Goal: Transaction & Acquisition: Book appointment/travel/reservation

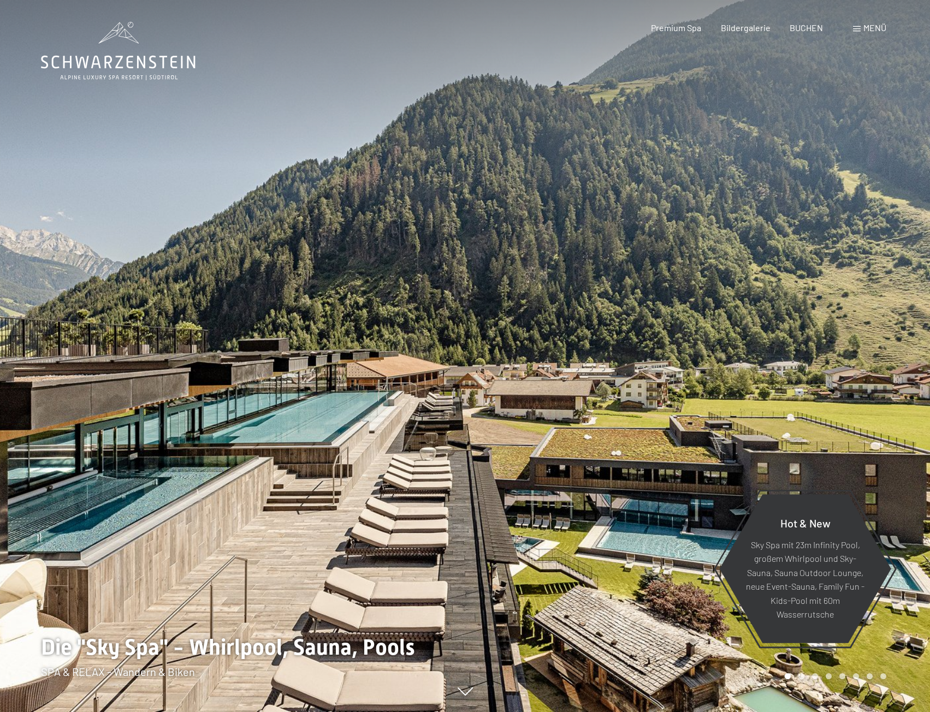
click at [812, 31] on span "BUCHEN" at bounding box center [806, 27] width 33 height 10
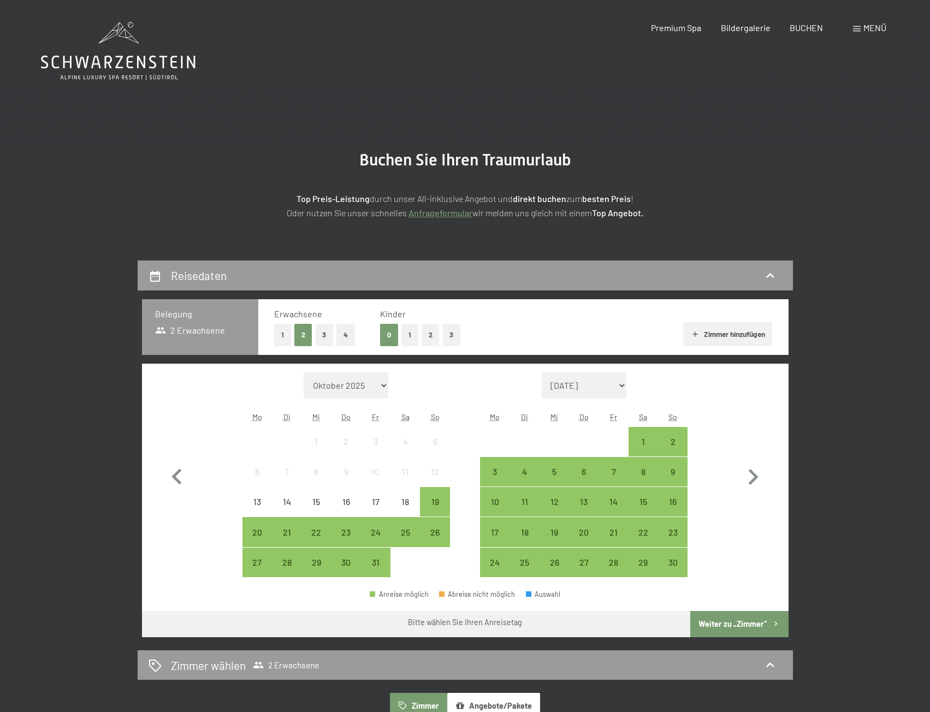
click at [428, 332] on button "2" at bounding box center [431, 335] width 18 height 22
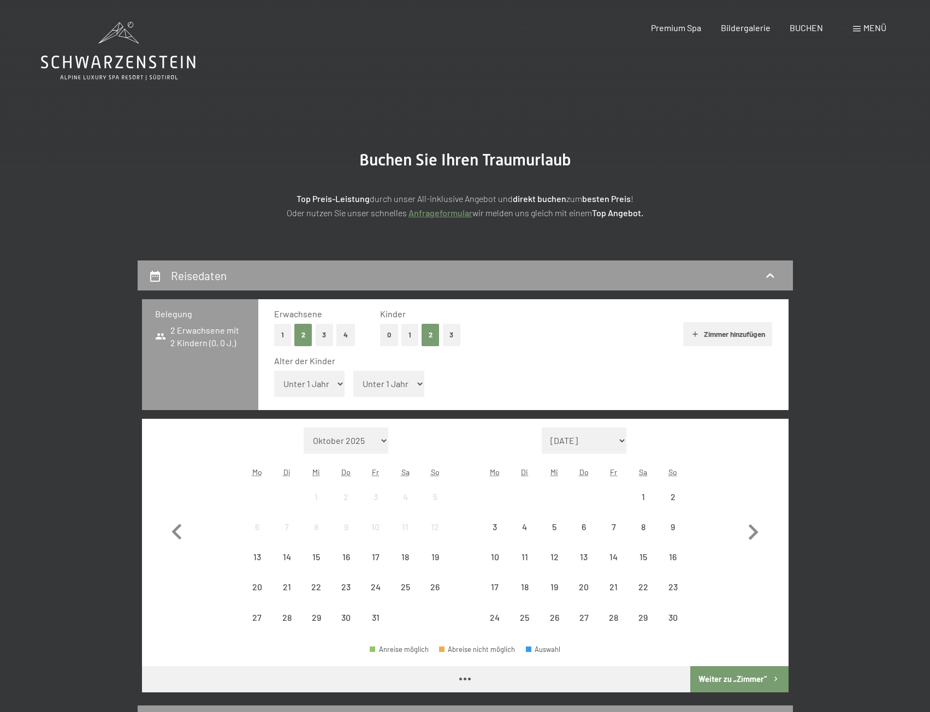
click at [377, 389] on span "Einwilligung Marketing*" at bounding box center [406, 387] width 90 height 11
click at [355, 389] on input "Einwilligung Marketing*" at bounding box center [349, 387] width 11 height 11
checkbox input "false"
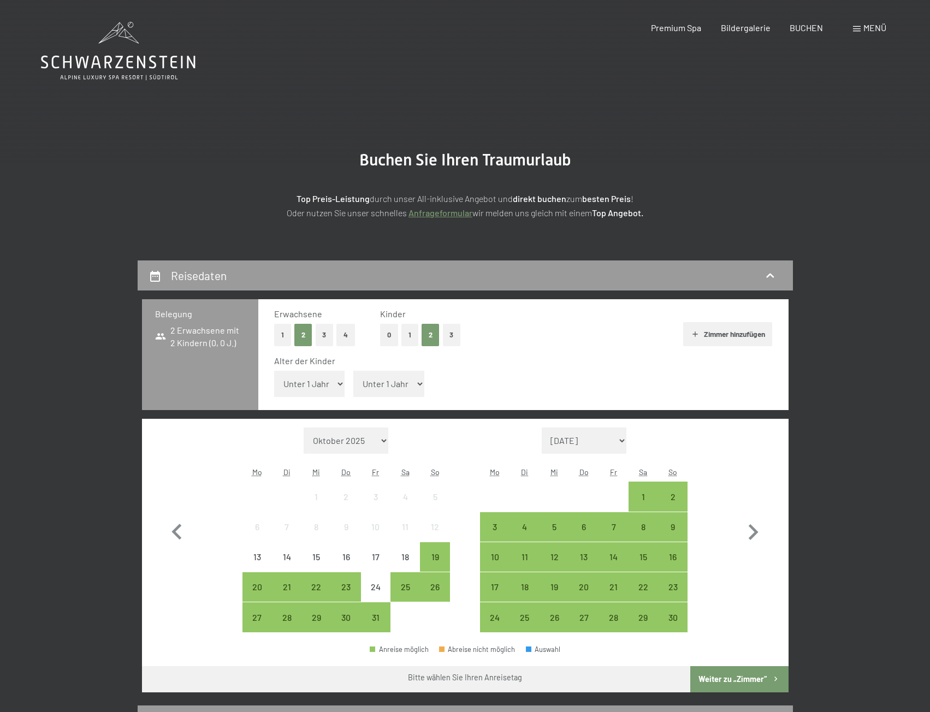
click at [319, 386] on select "Unter 1 Jahr 1 Jahr 2 Jahre 3 Jahre 4 Jahre 5 Jahre 6 Jahre 7 Jahre 8 Jahre 9 J…" at bounding box center [309, 384] width 71 height 26
select select "7"
click at [274, 371] on select "Unter 1 Jahr 1 Jahr 2 Jahre 3 Jahre 4 Jahre 5 Jahre 6 Jahre 7 Jahre 8 Jahre 9 J…" at bounding box center [309, 384] width 71 height 26
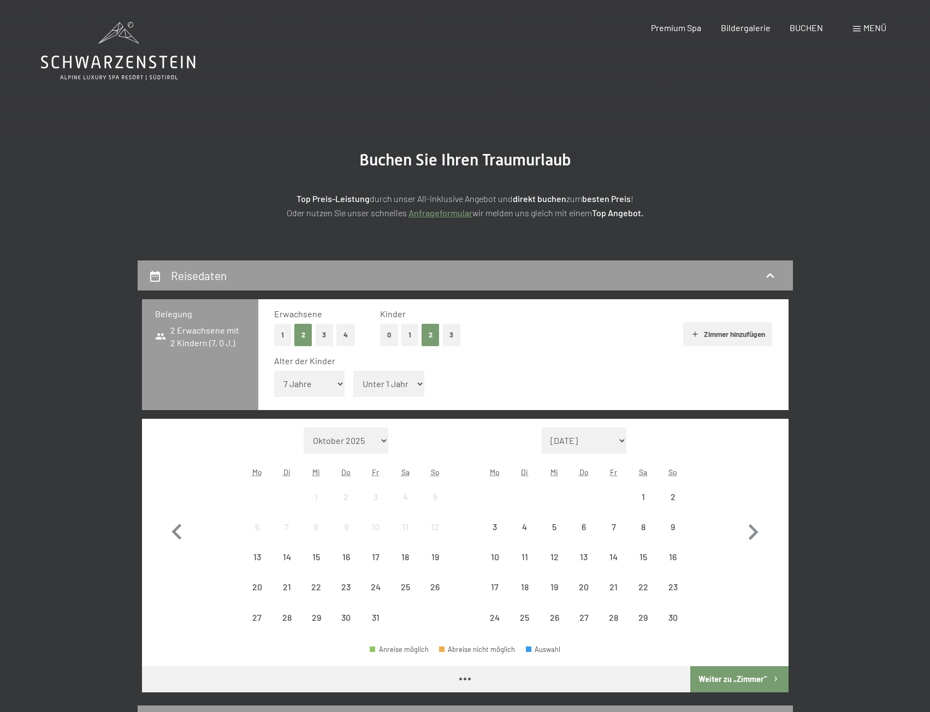
drag, startPoint x: 407, startPoint y: 380, endPoint x: 408, endPoint y: 395, distance: 15.3
click at [407, 380] on select "Unter 1 Jahr 1 Jahr 2 Jahre 3 Jahre 4 Jahre 5 Jahre 6 Jahre 7 Jahre 8 Jahre 9 J…" at bounding box center [388, 384] width 71 height 26
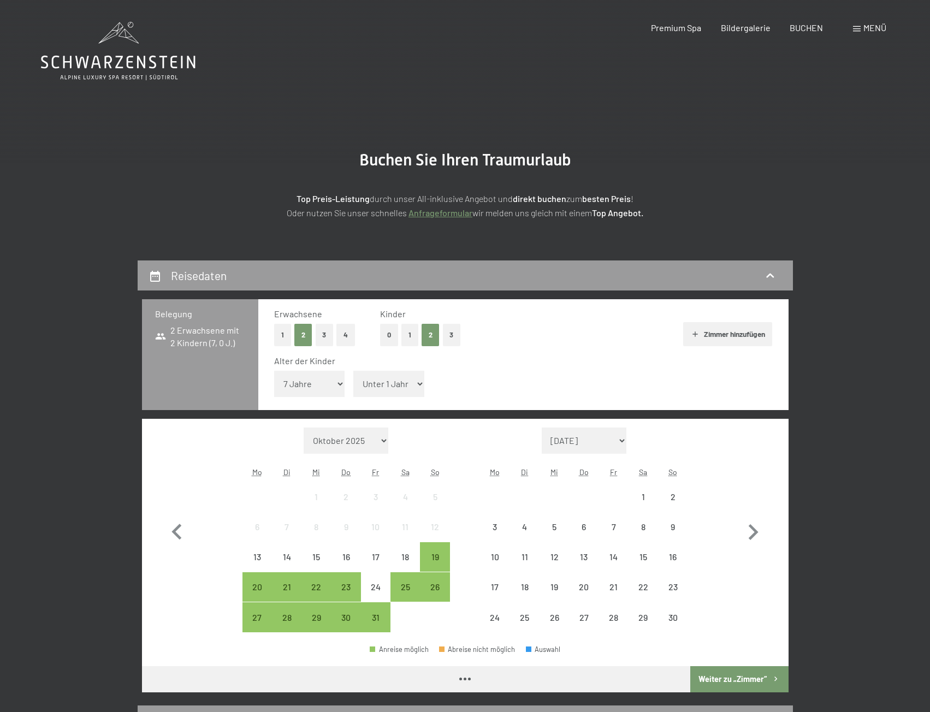
select select "4"
click at [353, 371] on select "Unter 1 Jahr 1 Jahr 2 Jahre 3 Jahre 4 Jahre 5 Jahre 6 Jahre 7 Jahre 8 Jahre 9 J…" at bounding box center [388, 384] width 71 height 26
click at [752, 530] on icon "button" at bounding box center [753, 533] width 32 height 32
select select "[DATE]"
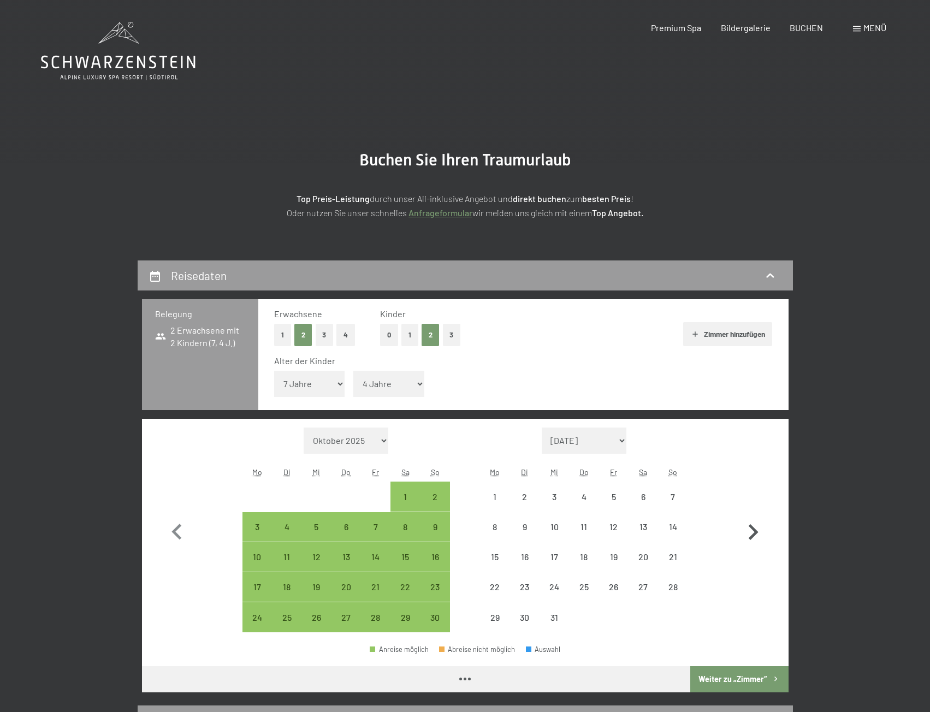
click at [752, 530] on icon "button" at bounding box center [753, 533] width 32 height 32
select select "[DATE]"
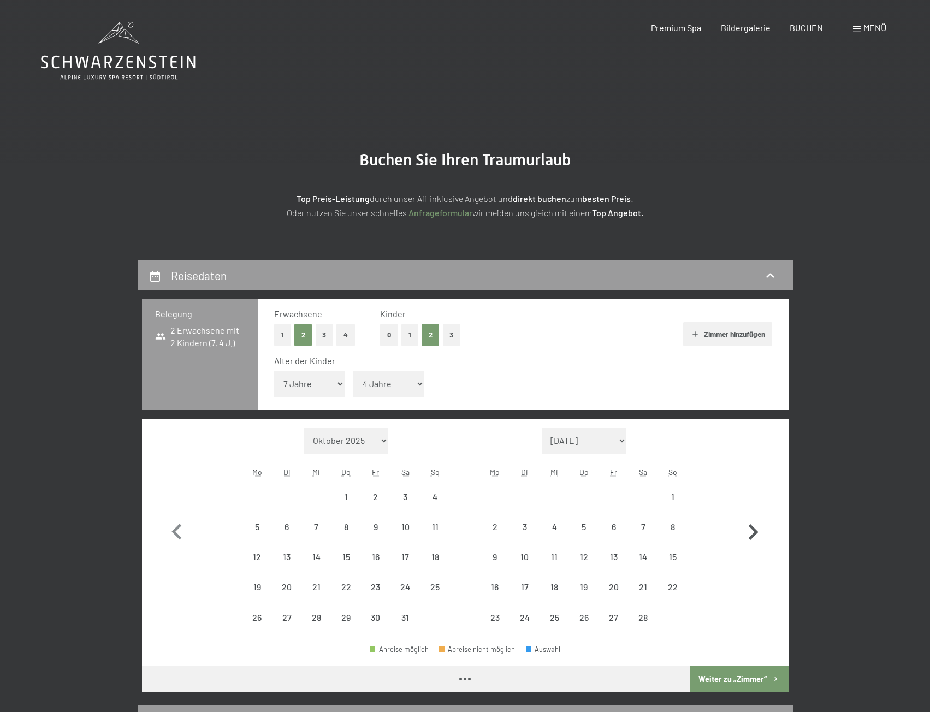
click at [752, 530] on icon "button" at bounding box center [753, 533] width 32 height 32
select select "[DATE]"
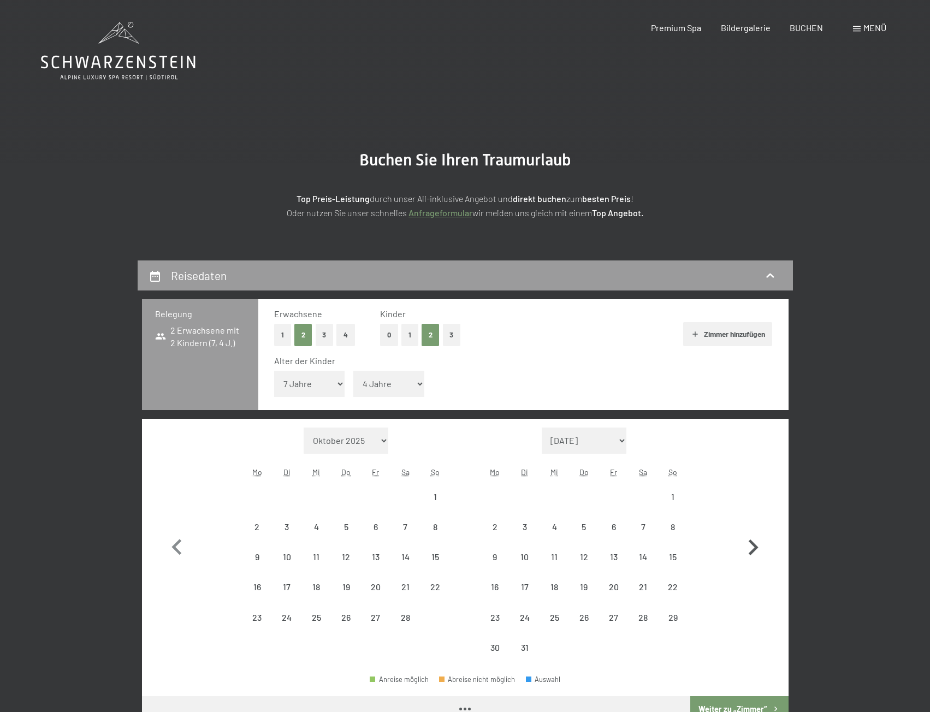
click at [752, 530] on button "button" at bounding box center [753, 545] width 32 height 235
select select "[DATE]"
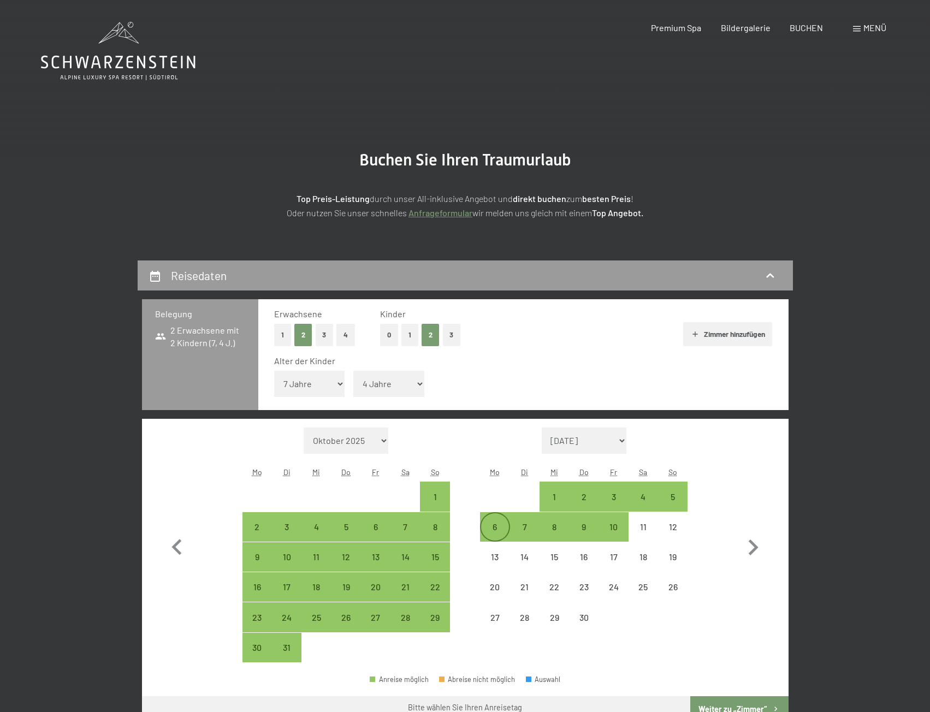
click at [495, 525] on div "6" at bounding box center [494, 536] width 27 height 27
select select "[DATE]"
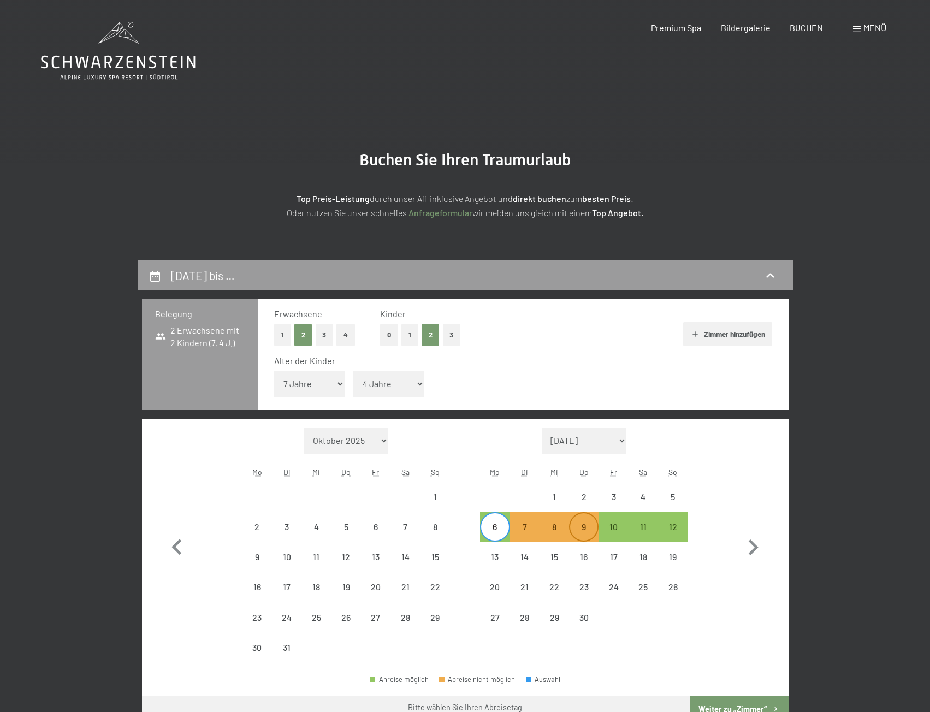
click at [588, 528] on div "9" at bounding box center [583, 536] width 27 height 27
select select "[DATE]"
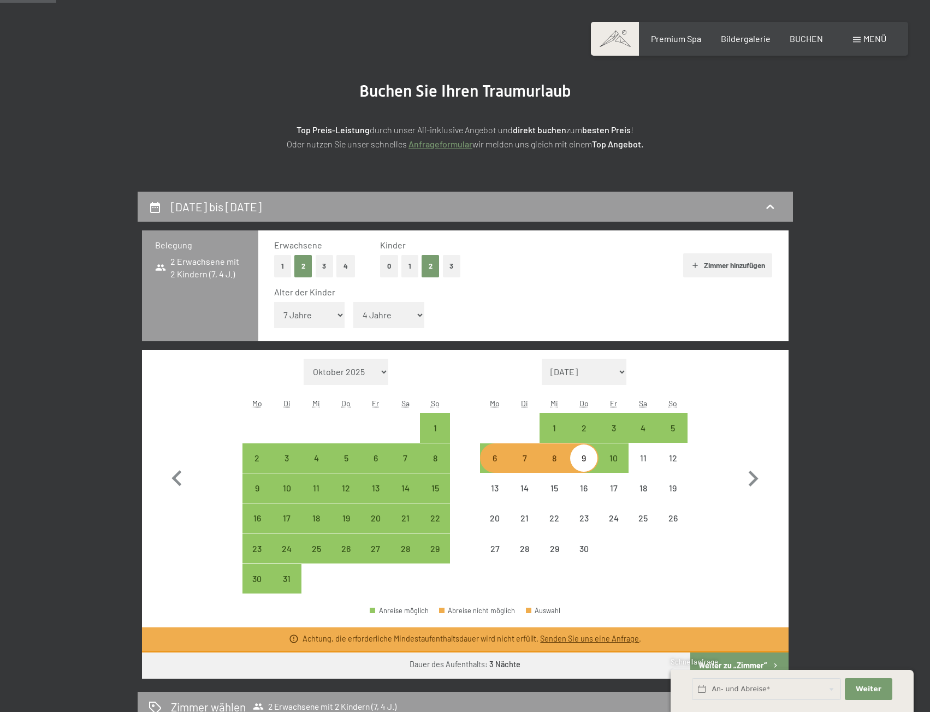
scroll to position [109, 0]
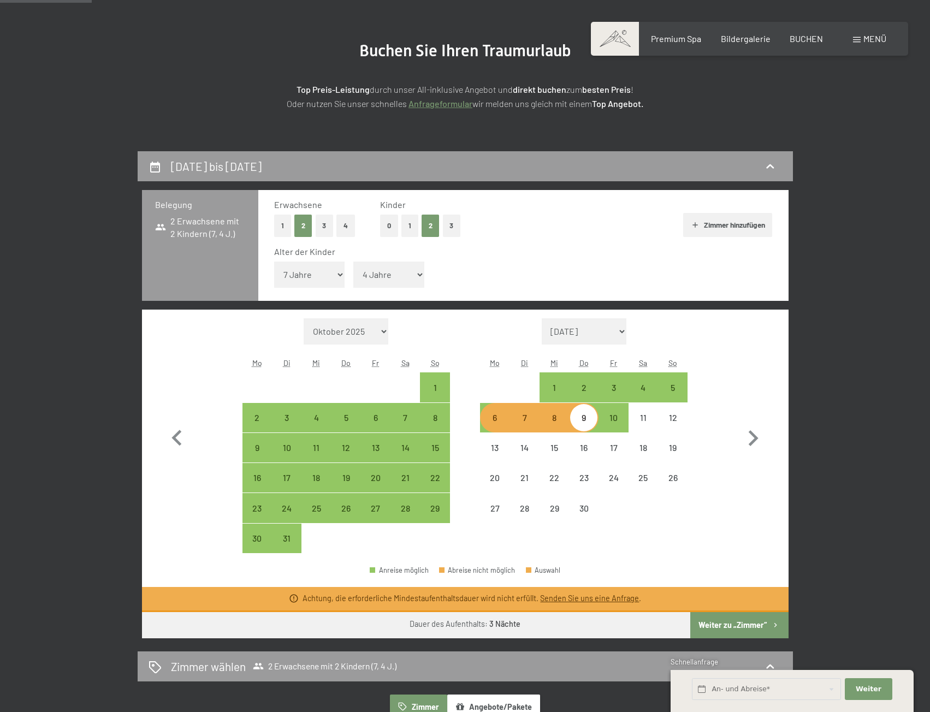
click at [725, 624] on button "Weiter zu „Zimmer“" at bounding box center [739, 625] width 98 height 26
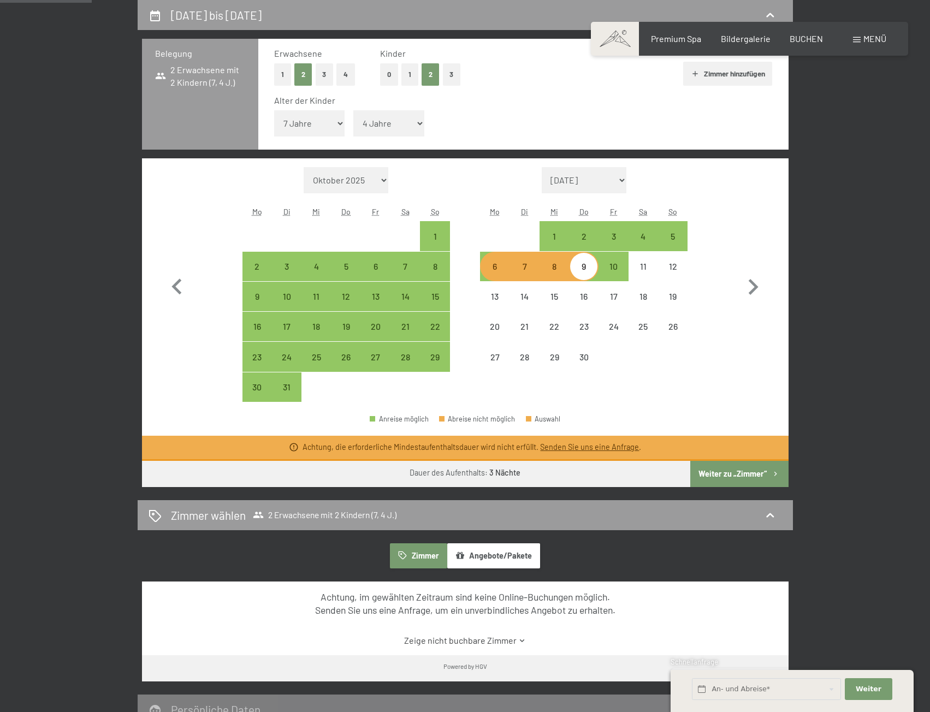
select select "[DATE]"
